Goal: Information Seeking & Learning: Learn about a topic

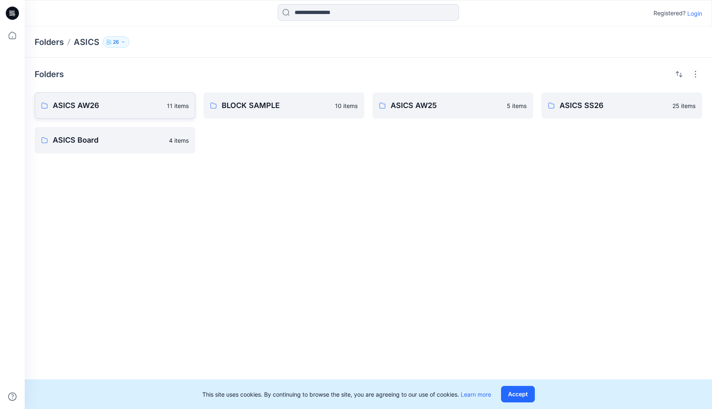
click at [94, 108] on p "ASICS AW26" at bounding box center [107, 106] width 109 height 12
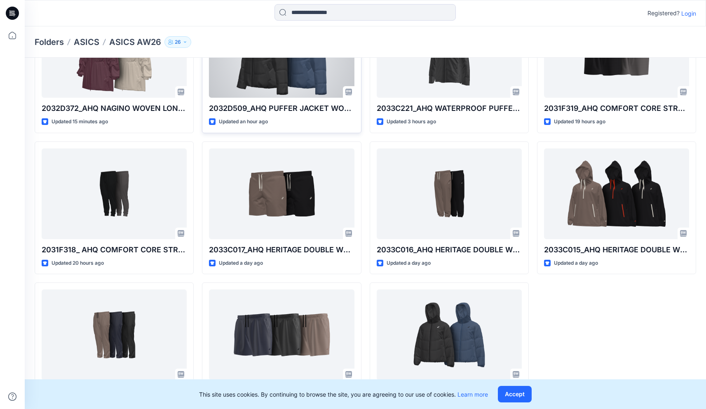
scroll to position [108, 0]
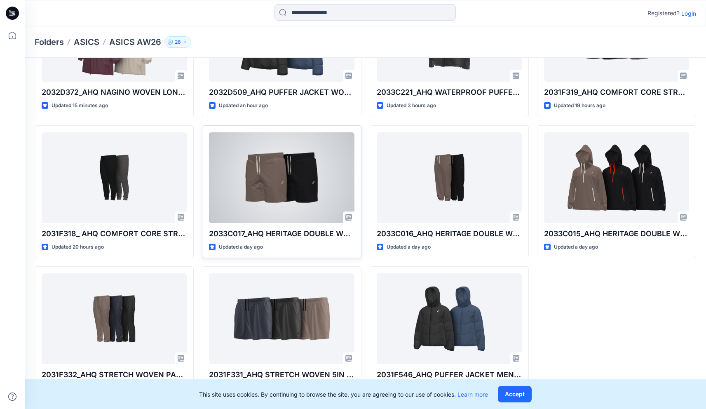
click at [294, 192] on div at bounding box center [281, 177] width 145 height 91
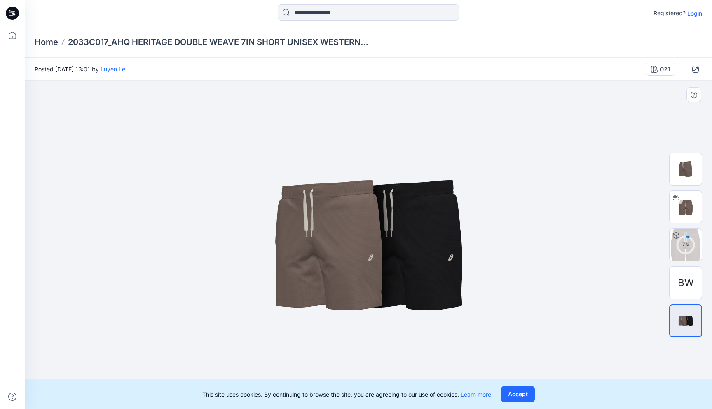
drag, startPoint x: 347, startPoint y: 224, endPoint x: 296, endPoint y: 226, distance: 50.3
click at [292, 225] on img at bounding box center [368, 244] width 412 height 247
drag, startPoint x: 377, startPoint y: 262, endPoint x: 403, endPoint y: 265, distance: 26.2
click at [332, 265] on img at bounding box center [368, 244] width 412 height 247
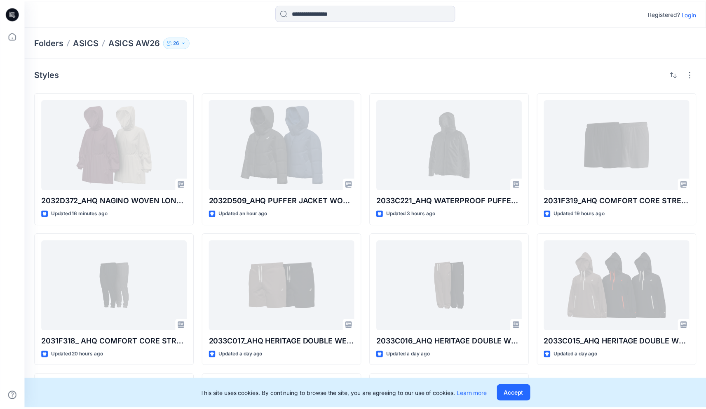
scroll to position [108, 0]
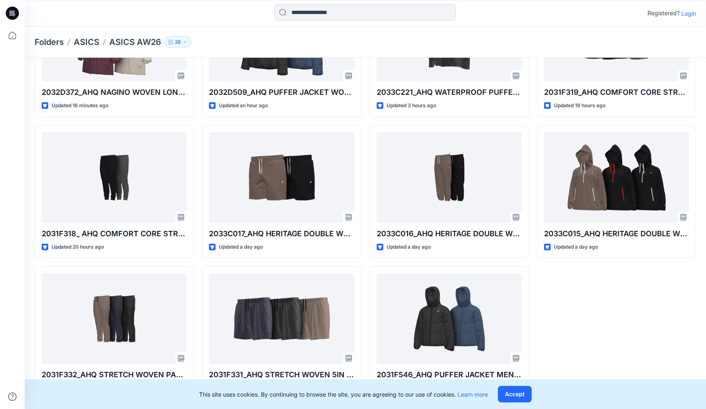
click at [576, 295] on div "2031F319_AHQ COMFORT CORE STRETCH WOVEN 7IN SHORT MEN WESTERN_SMS_AW26 Updated …" at bounding box center [616, 191] width 159 height 415
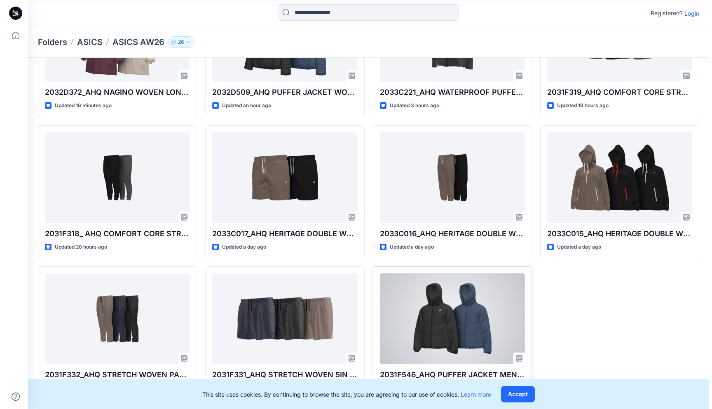
scroll to position [0, 0]
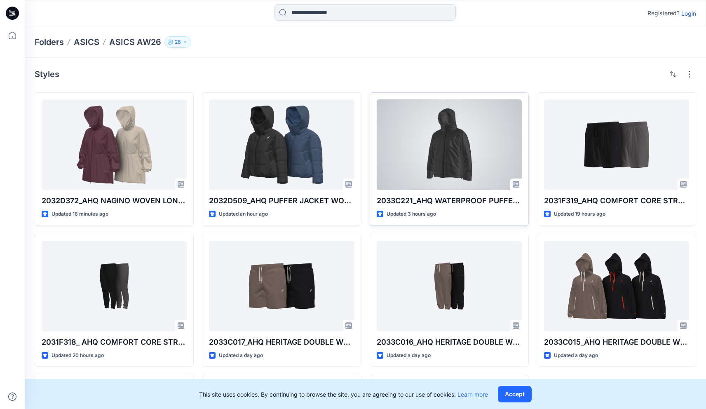
click at [446, 160] on div at bounding box center [449, 144] width 145 height 91
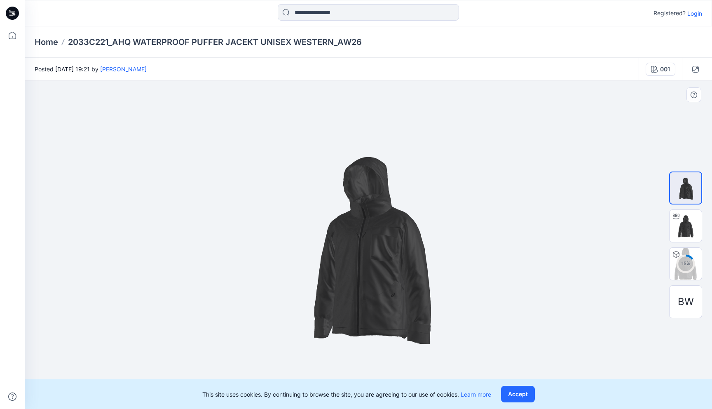
drag, startPoint x: 372, startPoint y: 286, endPoint x: 406, endPoint y: 290, distance: 34.5
click at [406, 290] on img at bounding box center [368, 245] width 268 height 268
click at [686, 224] on img at bounding box center [686, 226] width 32 height 32
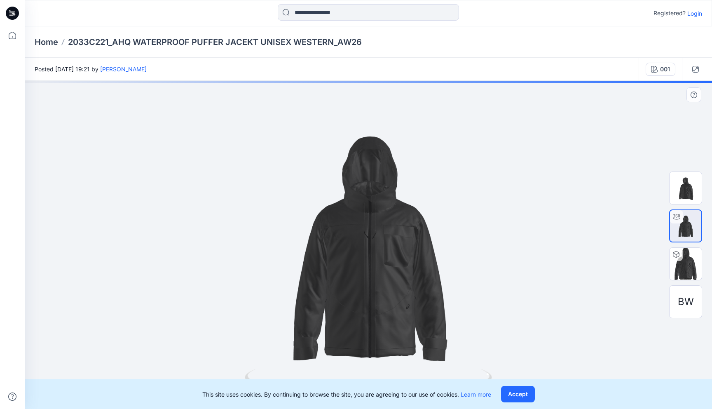
drag, startPoint x: 357, startPoint y: 296, endPoint x: 398, endPoint y: 292, distance: 41.8
click at [398, 292] on div at bounding box center [368, 245] width 687 height 328
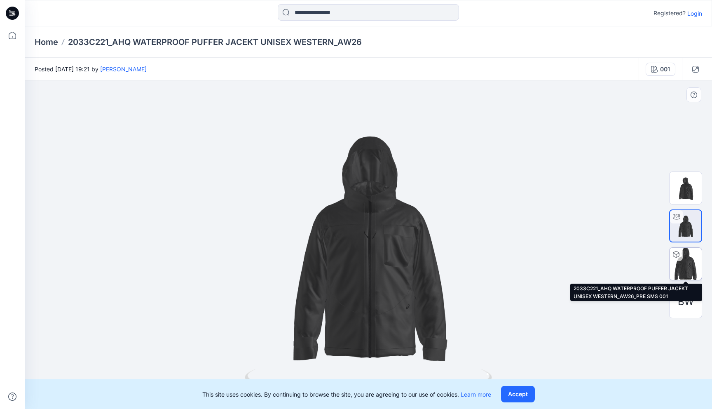
click at [686, 270] on img at bounding box center [686, 264] width 32 height 32
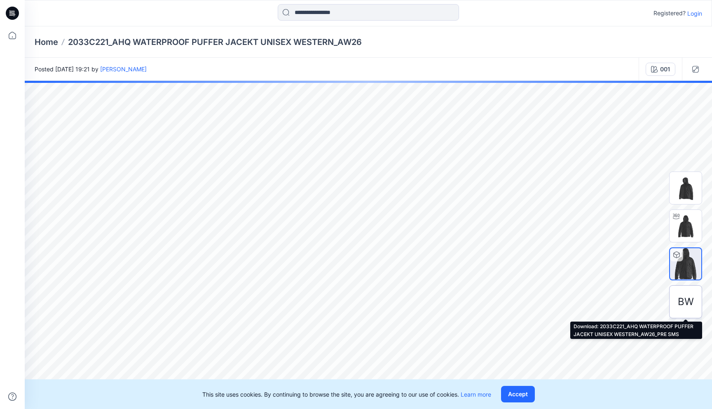
click at [680, 303] on span "BW" at bounding box center [686, 301] width 16 height 15
click at [683, 302] on span "BW" at bounding box center [686, 301] width 16 height 15
click at [695, 298] on div "BW" at bounding box center [685, 301] width 33 height 33
click at [681, 299] on span "BW" at bounding box center [686, 301] width 16 height 15
